Goal: Task Accomplishment & Management: Manage account settings

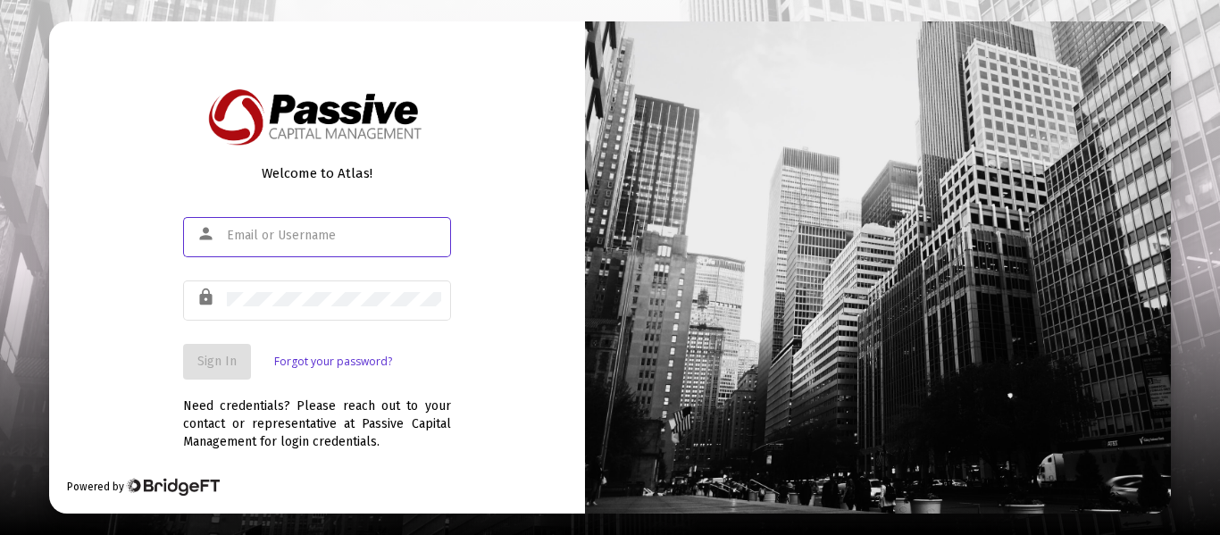
type input "[EMAIL_ADDRESS][DOMAIN_NAME]"
click at [227, 361] on span "Sign In" at bounding box center [216, 361] width 39 height 15
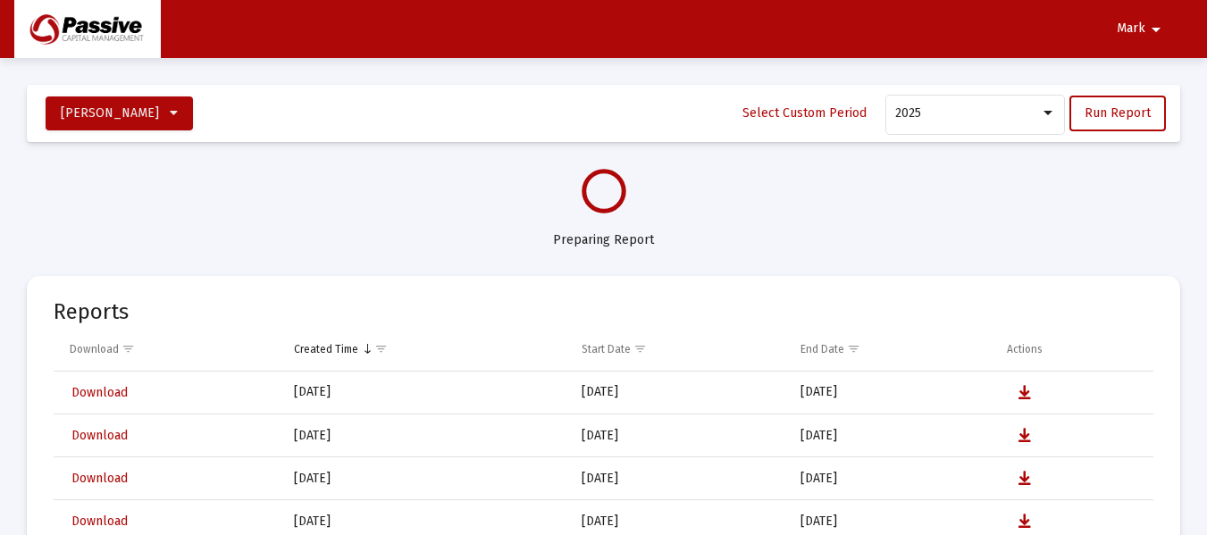
select select "View all"
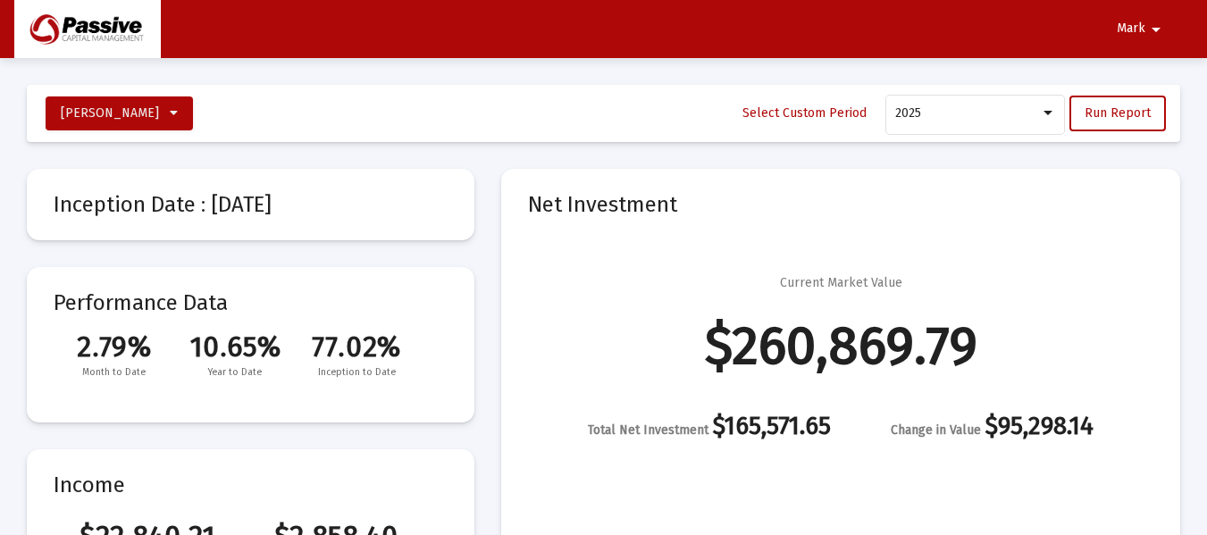
click at [252, 323] on mat-card-content "2.79% 10.65% 77.02% Month to Date Year to Date Inception to Date" at bounding box center [251, 347] width 394 height 70
click at [1051, 118] on div at bounding box center [1048, 113] width 16 height 14
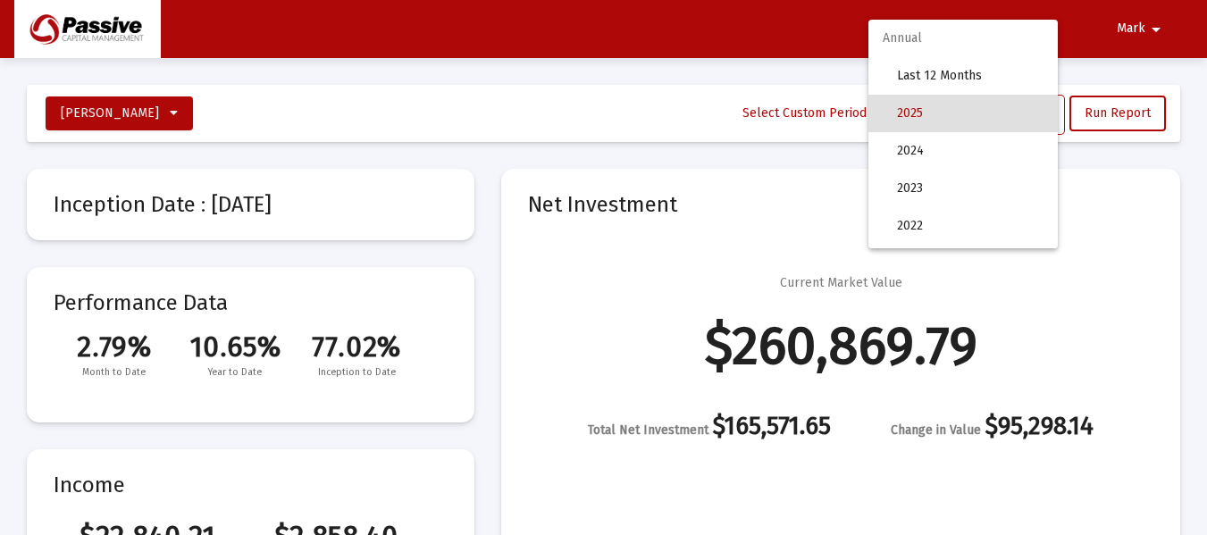
click at [1085, 116] on div at bounding box center [603, 267] width 1207 height 535
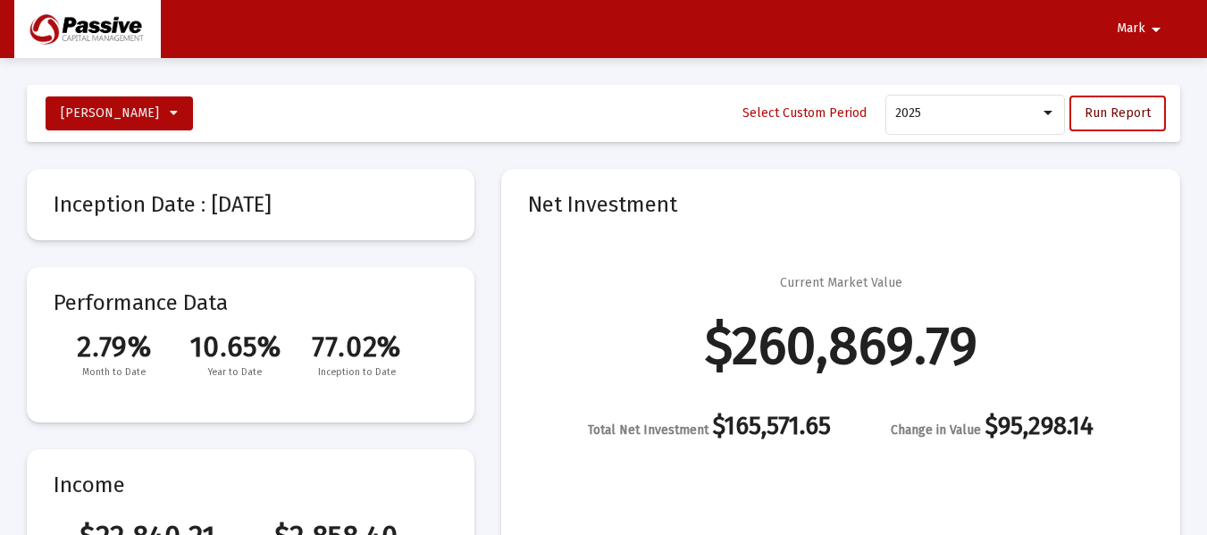
click at [1125, 115] on span "Run Report" at bounding box center [1118, 112] width 66 height 15
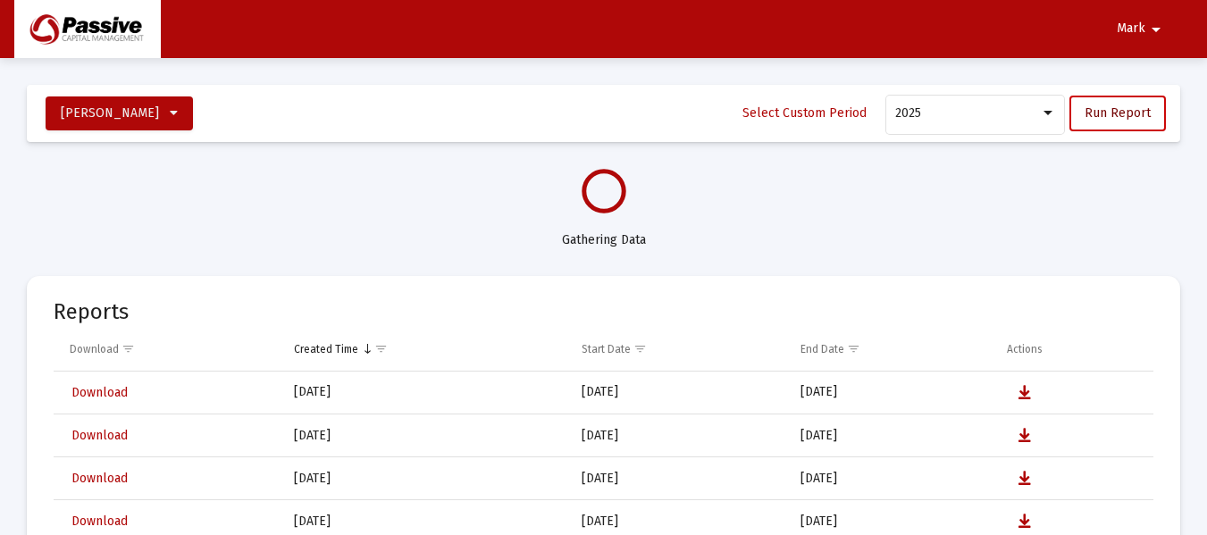
select select "View all"
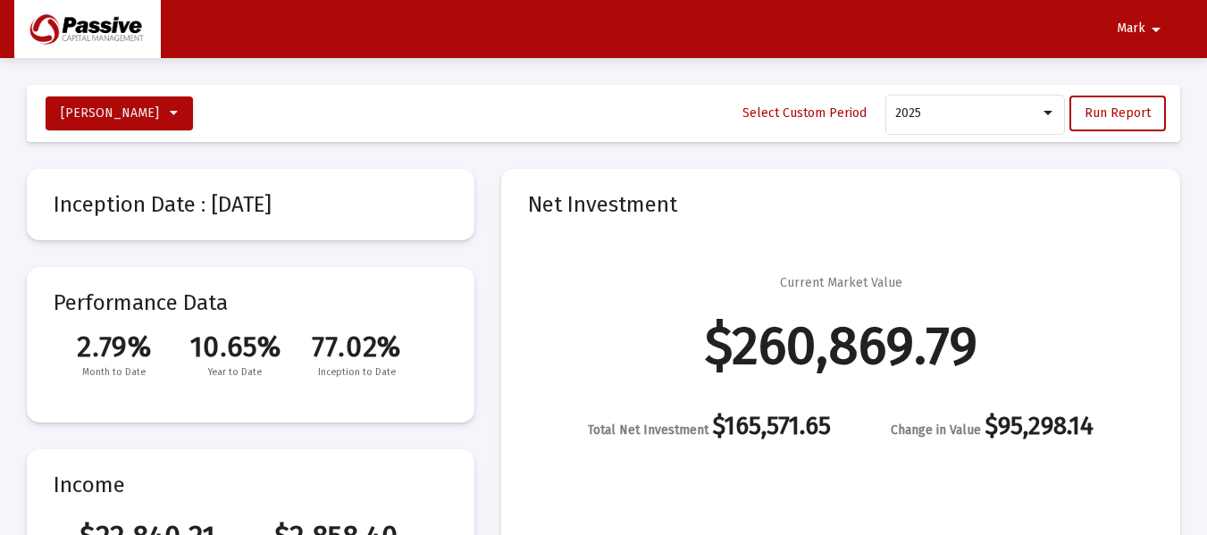
click at [1147, 24] on mat-icon "arrow_drop_down" at bounding box center [1155, 30] width 21 height 36
click at [1151, 70] on button "Logout" at bounding box center [1146, 75] width 100 height 43
